Goal: Information Seeking & Learning: Learn about a topic

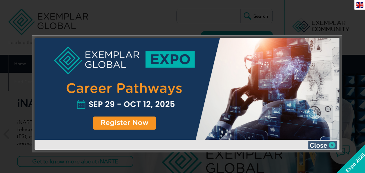
click at [328, 144] on img at bounding box center [322, 144] width 29 height 9
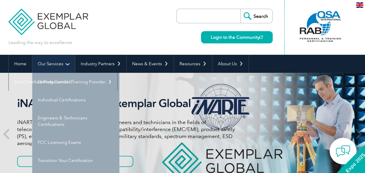
click at [62, 66] on link "Our Services" at bounding box center [53, 64] width 43 height 18
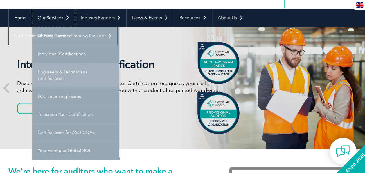
scroll to position [46, 0]
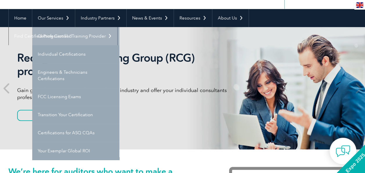
click at [64, 33] on link "Getting Certified" at bounding box center [75, 36] width 87 height 18
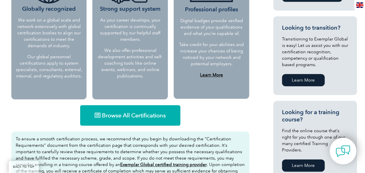
scroll to position [301, 0]
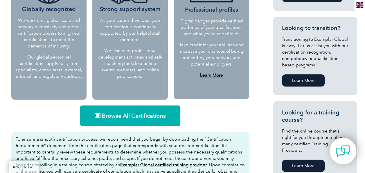
click at [153, 121] on link "Browse All Certifications" at bounding box center [130, 115] width 100 height 20
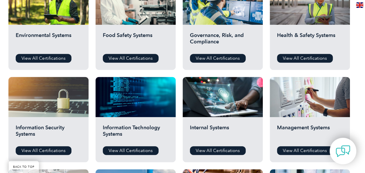
scroll to position [259, 0]
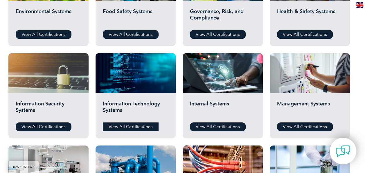
click at [150, 123] on link "View All Certifications" at bounding box center [131, 126] width 56 height 9
click at [51, 124] on link "View All Certifications" at bounding box center [44, 126] width 56 height 9
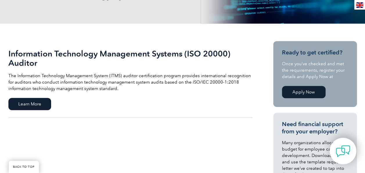
scroll to position [107, 0]
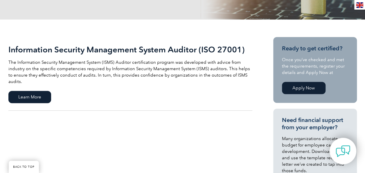
scroll to position [112, 0]
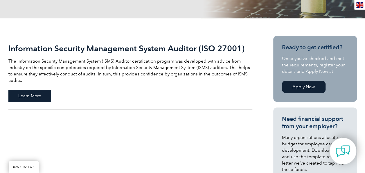
click at [40, 89] on span "Learn More" at bounding box center [29, 95] width 43 height 12
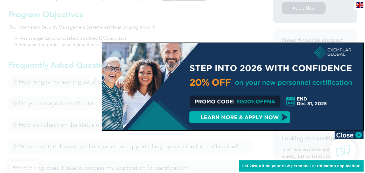
scroll to position [249, 0]
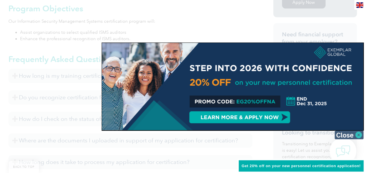
click at [358, 136] on img at bounding box center [349, 134] width 29 height 9
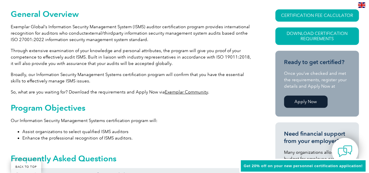
scroll to position [151, 0]
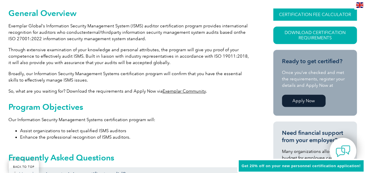
click at [329, 11] on link "CERTIFICATION FEE CALCULATOR" at bounding box center [315, 14] width 84 height 12
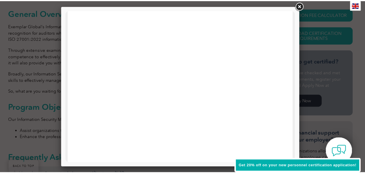
scroll to position [0, 0]
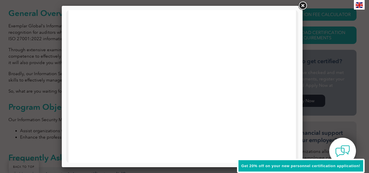
click at [305, 7] on link at bounding box center [303, 6] width 10 height 10
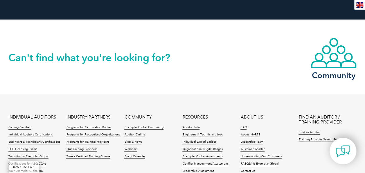
scroll to position [1417, 0]
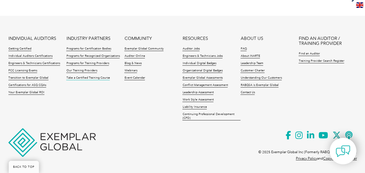
click at [100, 78] on link "Take a Certified Training Course" at bounding box center [88, 78] width 44 height 4
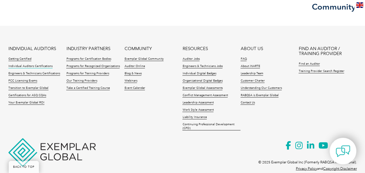
click at [26, 64] on link "Individual Auditors Certifications" at bounding box center [30, 66] width 44 height 4
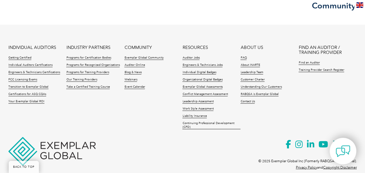
scroll to position [665, 0]
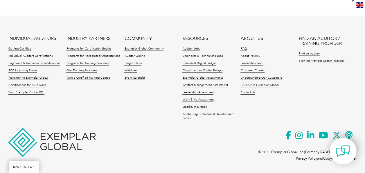
click at [314, 58] on li "Find an Auditor" at bounding box center [328, 55] width 58 height 7
click at [315, 59] on link "Training Provider Search Register" at bounding box center [322, 61] width 46 height 4
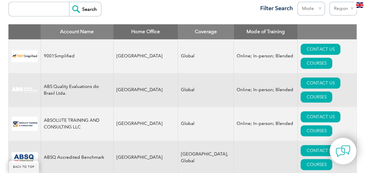
scroll to position [228, 0]
